Goal: Task Accomplishment & Management: Manage account settings

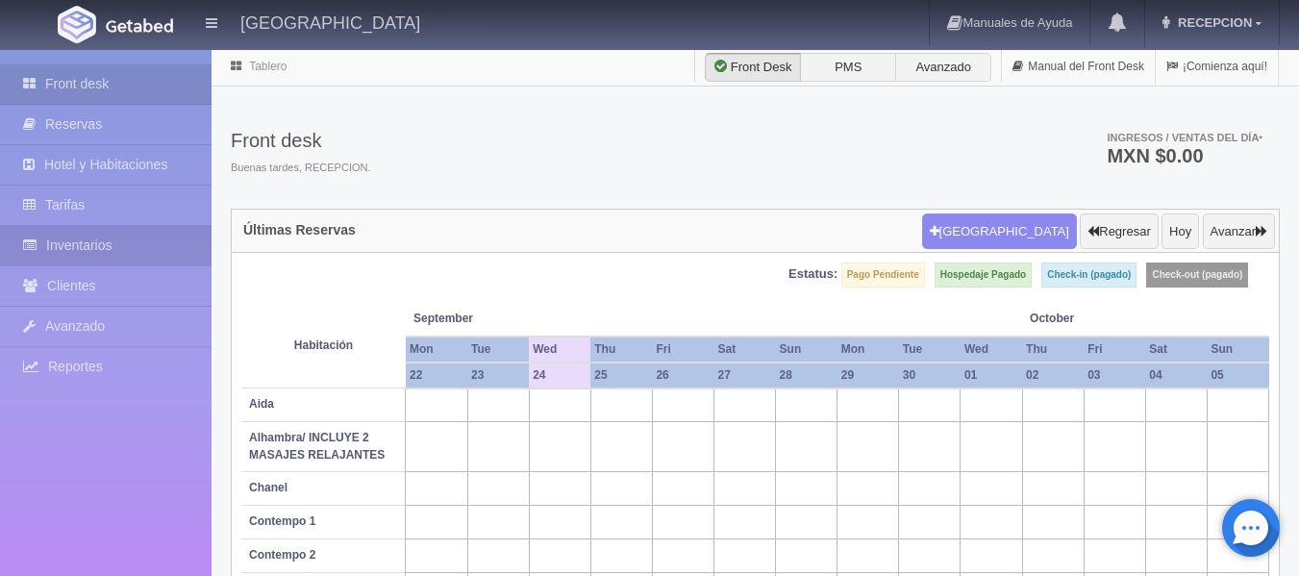
click at [105, 246] on link "Inventarios" at bounding box center [105, 245] width 211 height 39
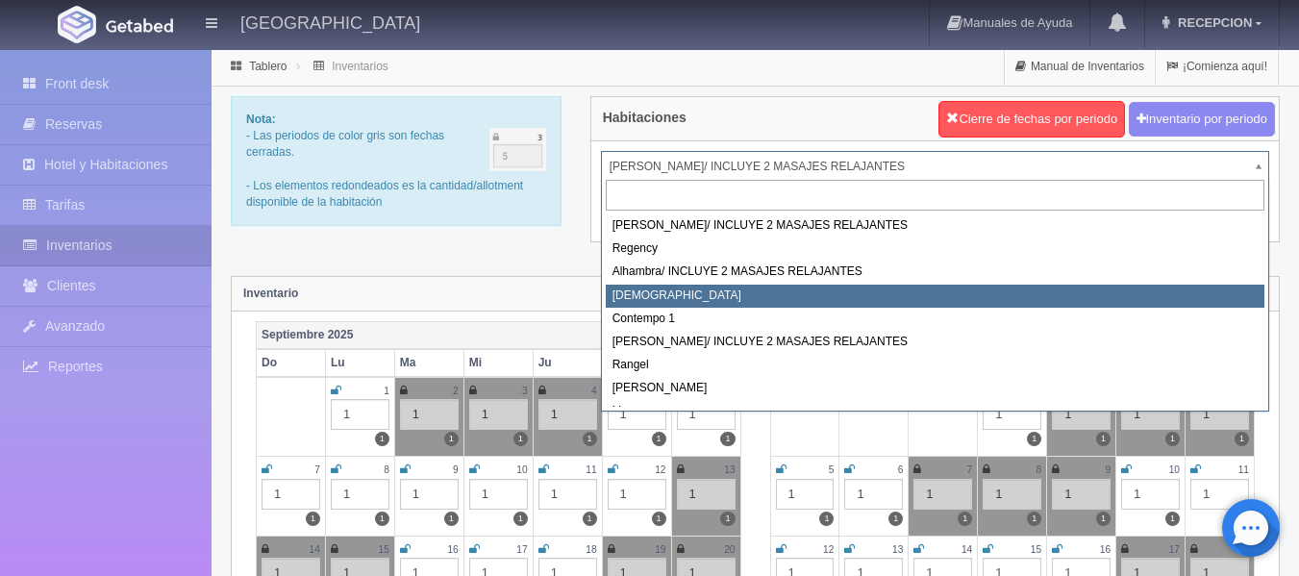
select select "720"
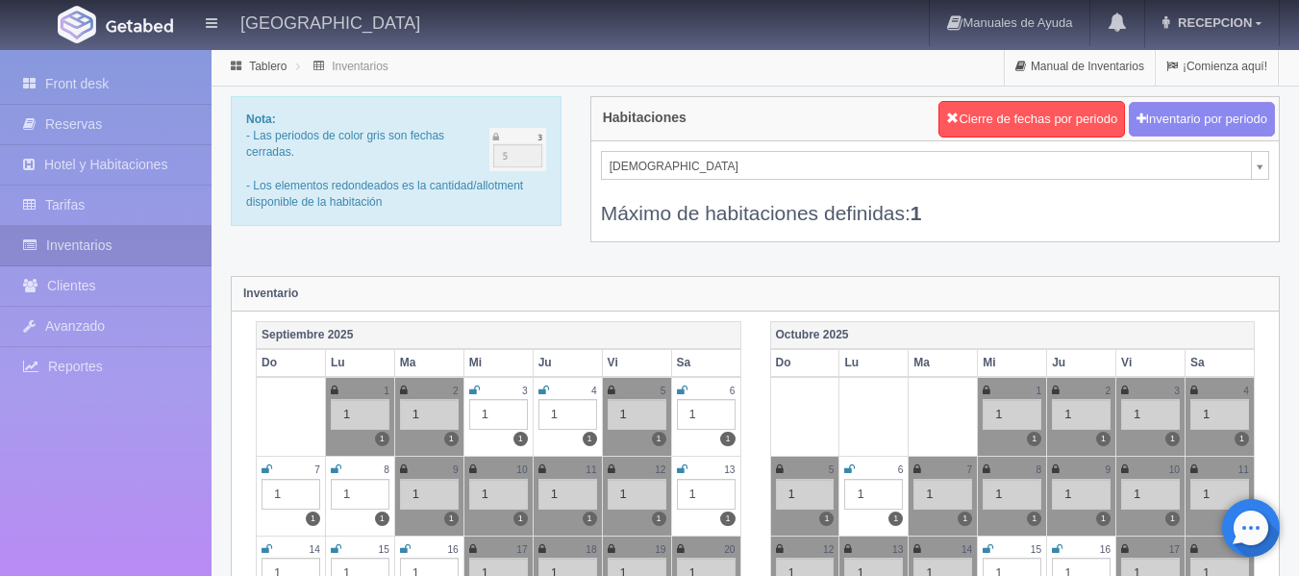
scroll to position [192, 0]
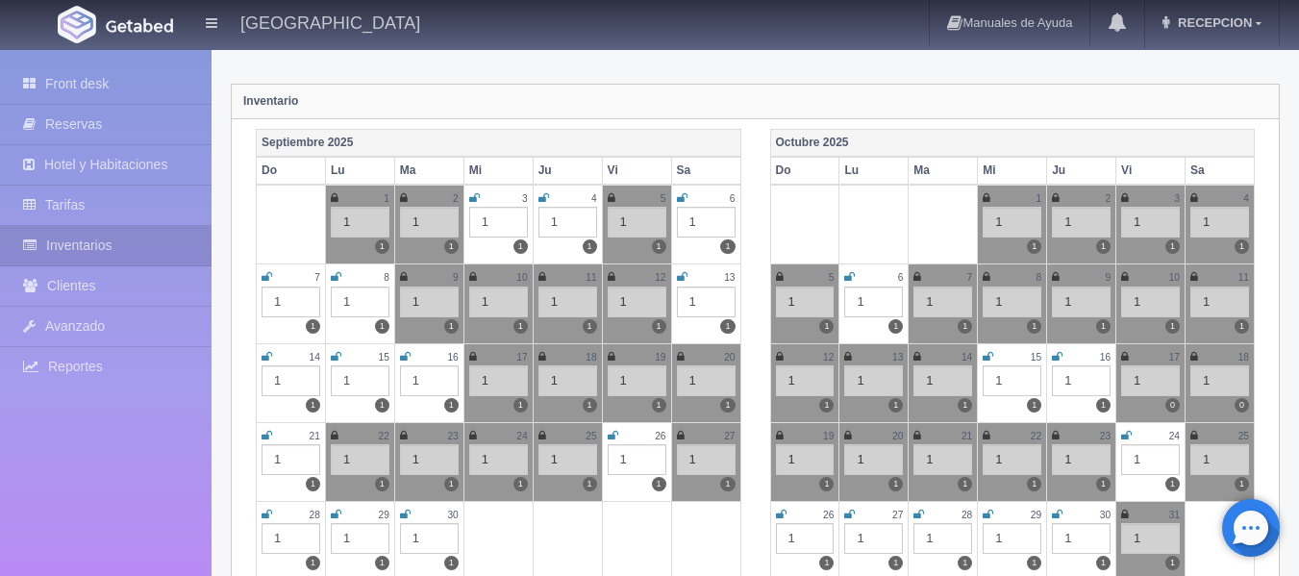
click at [849, 273] on icon at bounding box center [849, 277] width 11 height 12
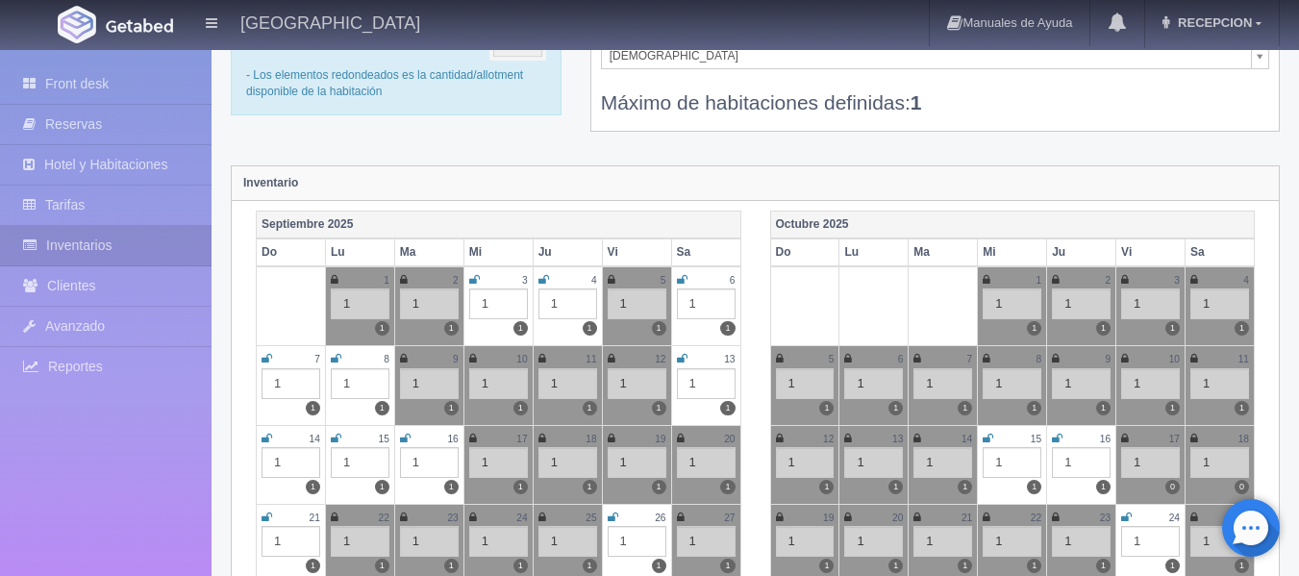
scroll to position [0, 0]
